Goal: Task Accomplishment & Management: Use online tool/utility

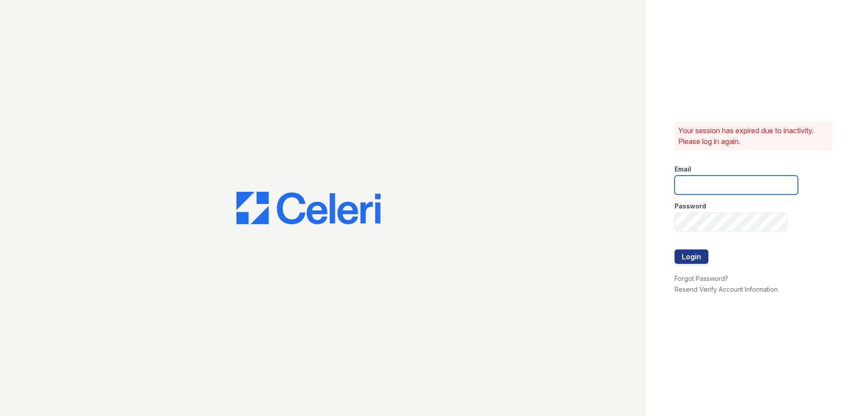
click at [727, 190] on input "email" at bounding box center [735, 185] width 123 height 19
type input "[PERSON_NAME][EMAIL_ADDRESS][PERSON_NAME][DOMAIN_NAME]"
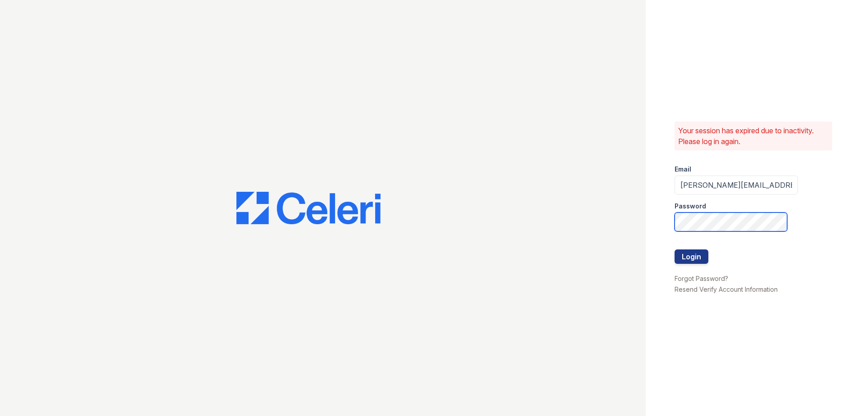
click at [674, 249] on button "Login" at bounding box center [691, 256] width 34 height 14
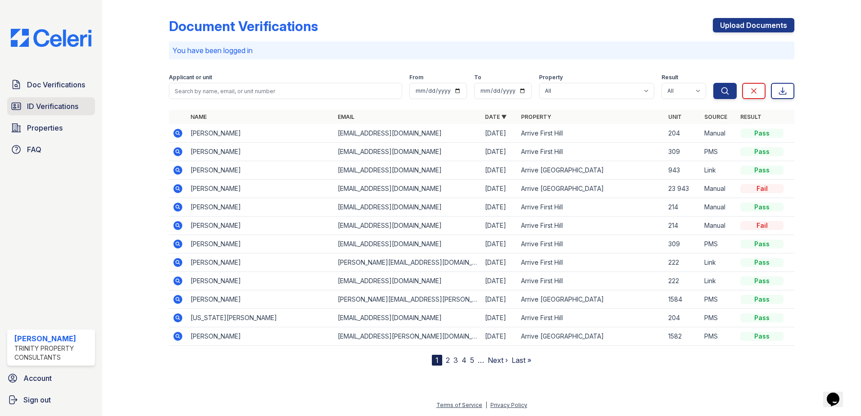
click at [63, 105] on span "ID Verifications" at bounding box center [52, 106] width 51 height 11
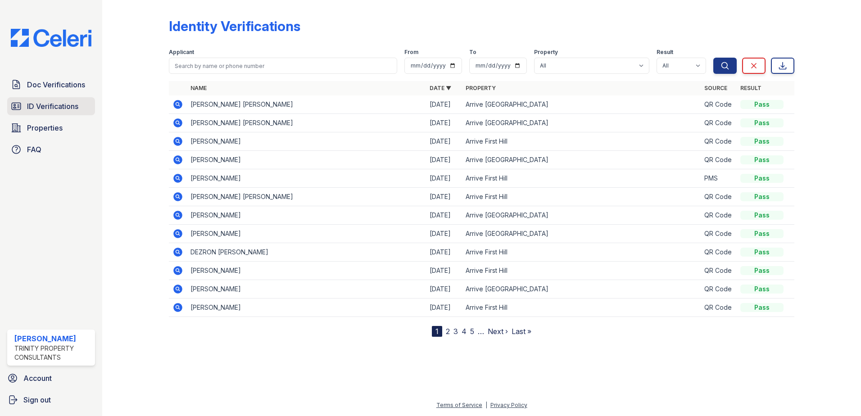
click at [62, 104] on span "ID Verifications" at bounding box center [52, 106] width 51 height 11
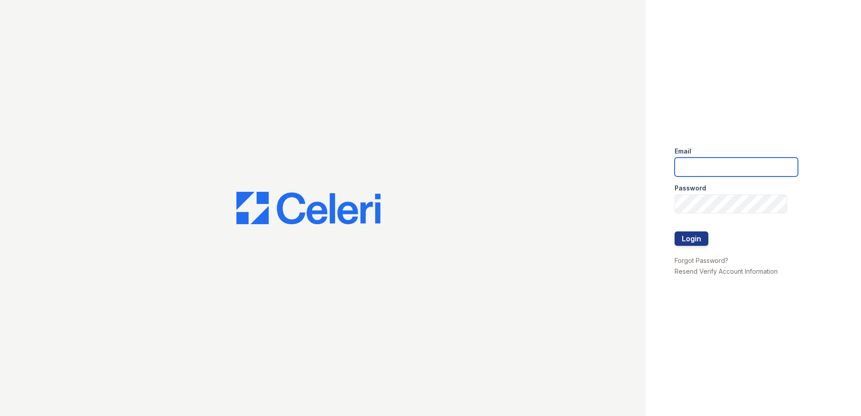
click at [717, 174] on input "email" at bounding box center [735, 167] width 123 height 19
type input "[PERSON_NAME][EMAIL_ADDRESS][PERSON_NAME][DOMAIN_NAME]"
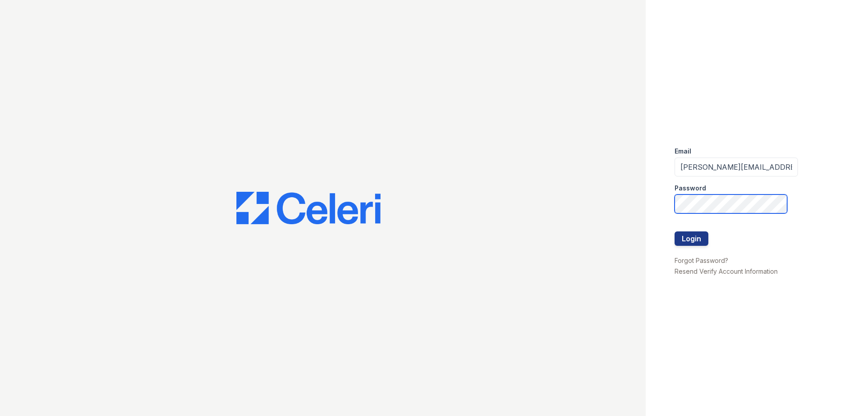
click at [674, 231] on button "Login" at bounding box center [691, 238] width 34 height 14
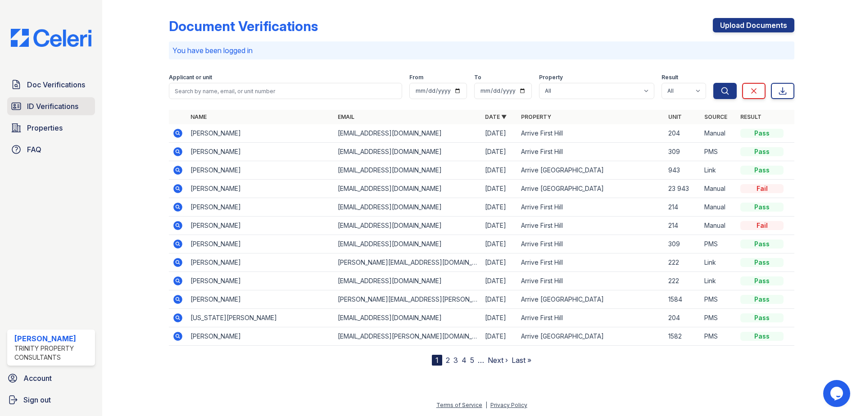
click at [51, 103] on span "ID Verifications" at bounding box center [52, 106] width 51 height 11
